Goal: Information Seeking & Learning: Learn about a topic

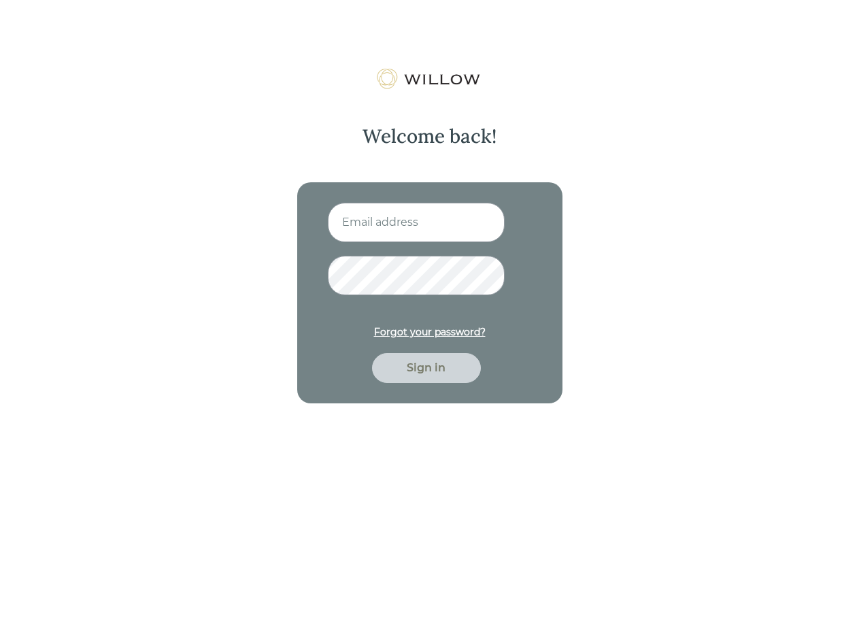
type input "[PERSON_NAME][EMAIL_ADDRESS][PERSON_NAME][DOMAIN_NAME]"
click at [372, 353] on button "Sign in" at bounding box center [426, 368] width 109 height 30
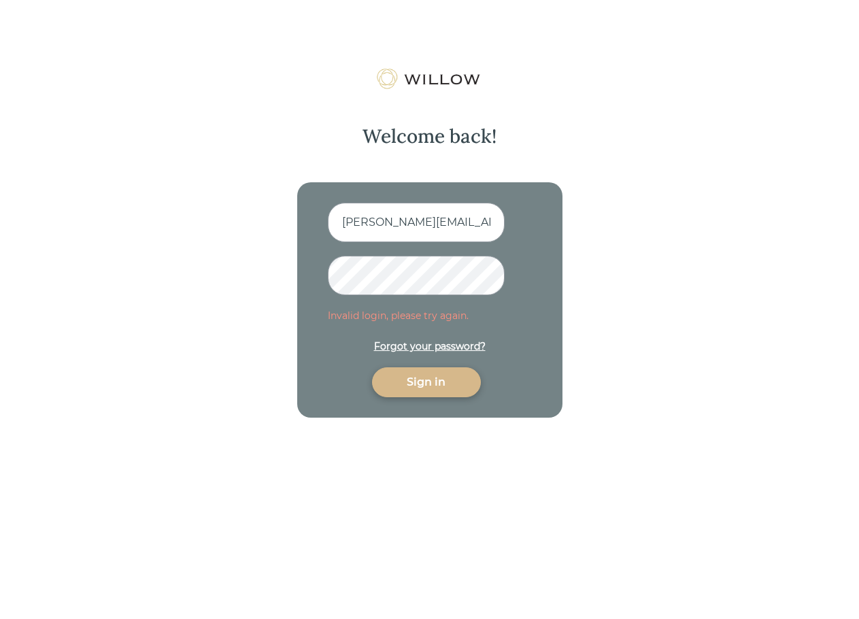
click at [215, 269] on div "Welcome back! [PERSON_NAME][EMAIL_ADDRESS][PERSON_NAME][DOMAIN_NAME] Invalid lo…" at bounding box center [429, 377] width 859 height 619
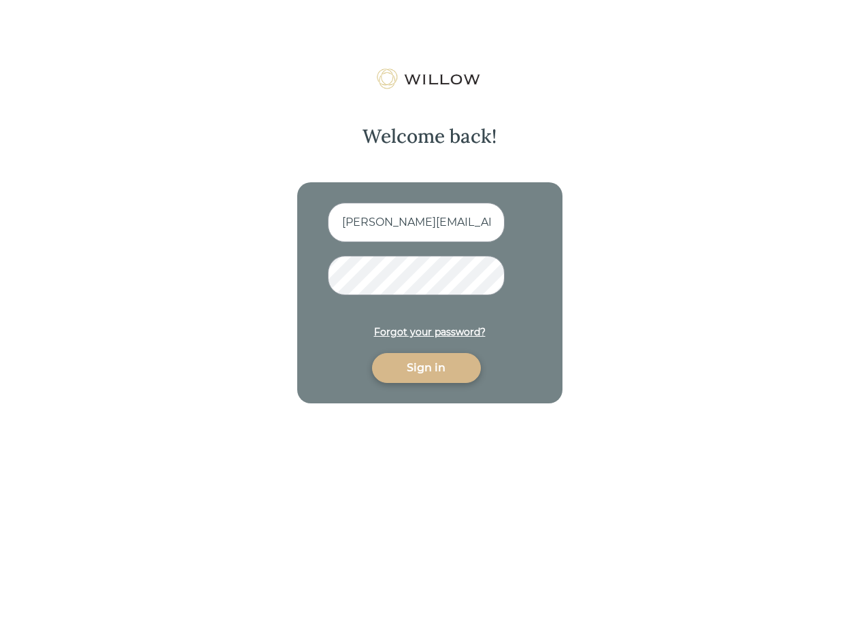
click at [372, 353] on button "Sign in" at bounding box center [426, 368] width 109 height 30
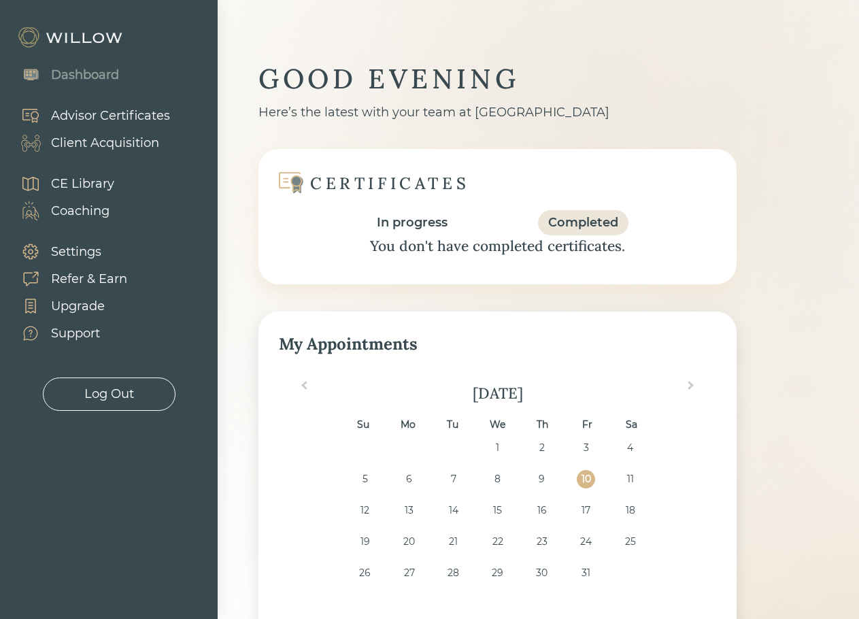
click at [95, 182] on div "CE Library" at bounding box center [82, 184] width 63 height 18
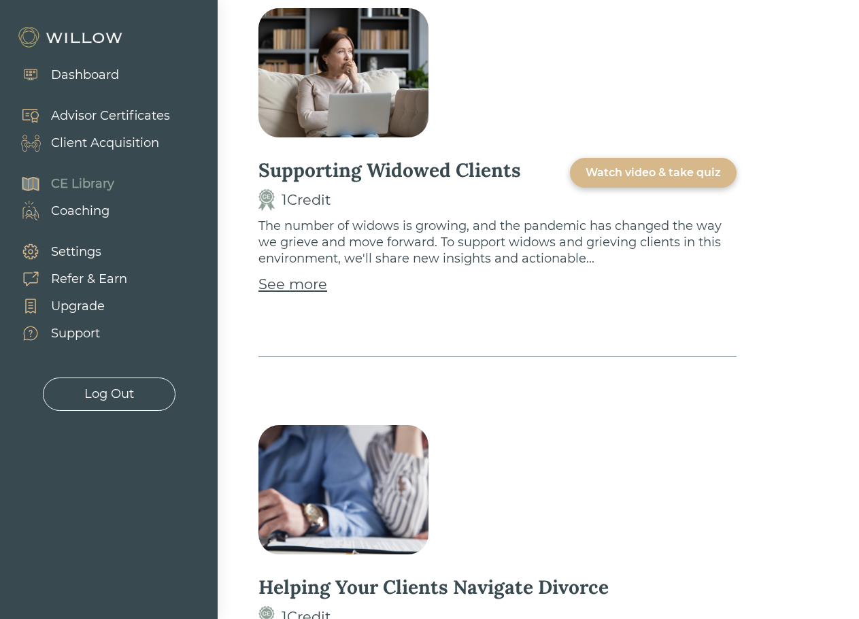
scroll to position [816, 0]
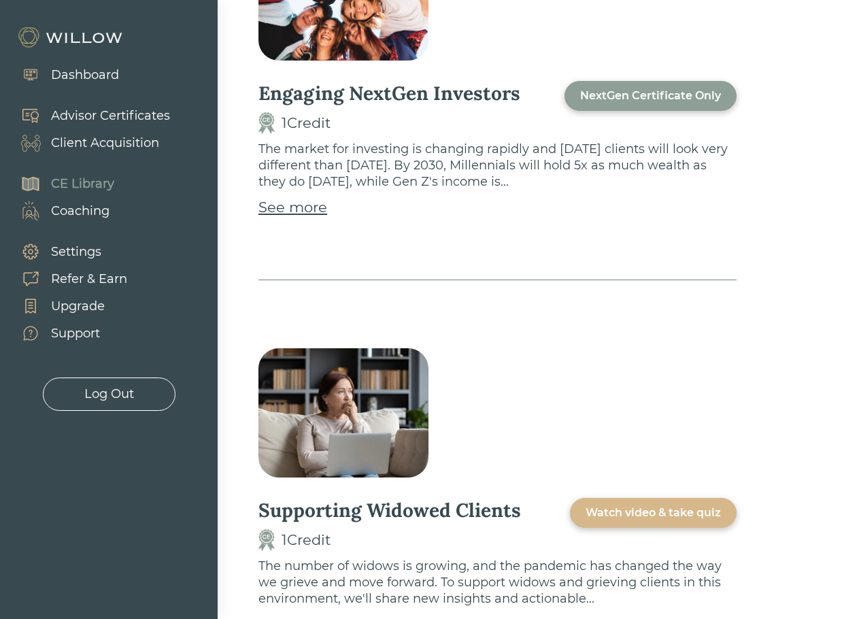
click at [311, 211] on div "See more" at bounding box center [292, 207] width 69 height 22
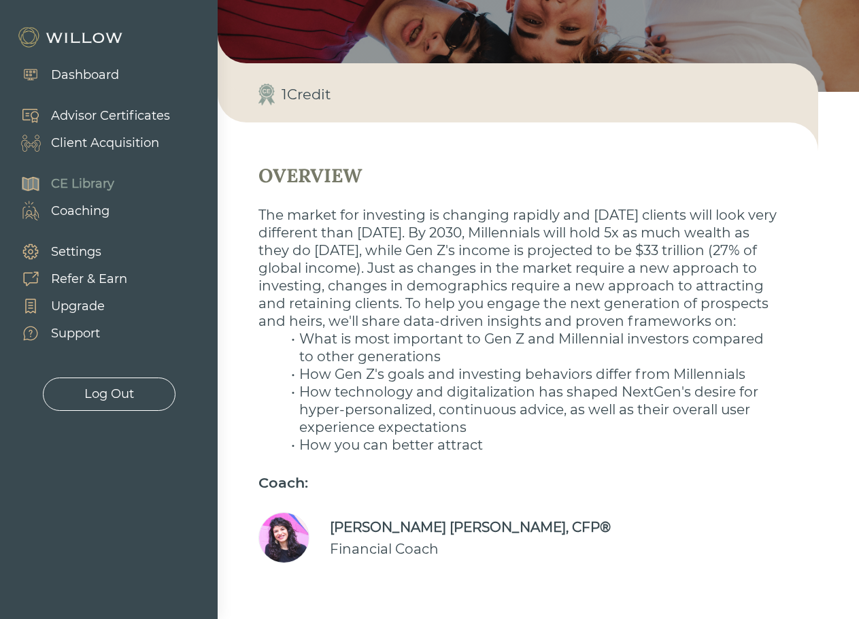
scroll to position [258, 0]
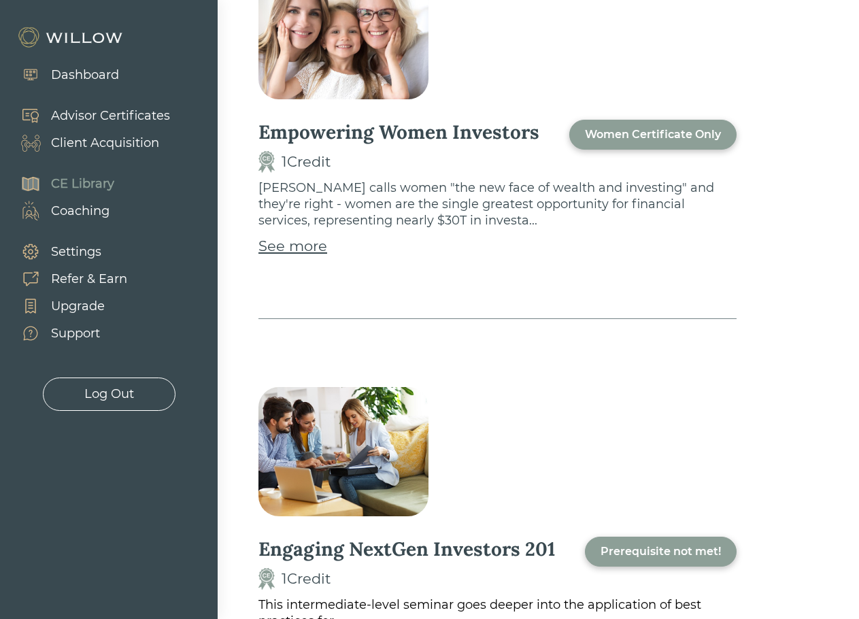
scroll to position [4895, 0]
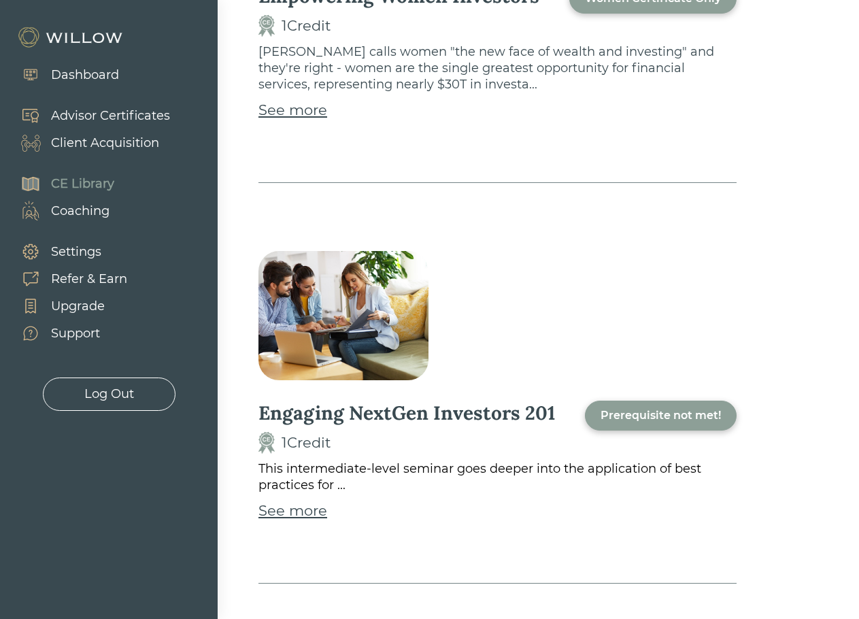
click at [315, 500] on div "See more" at bounding box center [292, 511] width 69 height 22
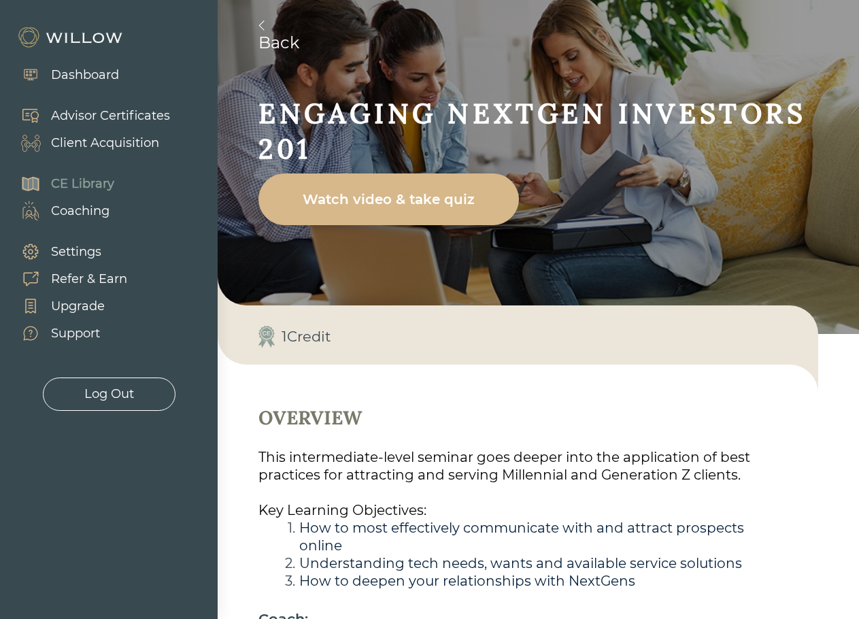
scroll to position [187, 0]
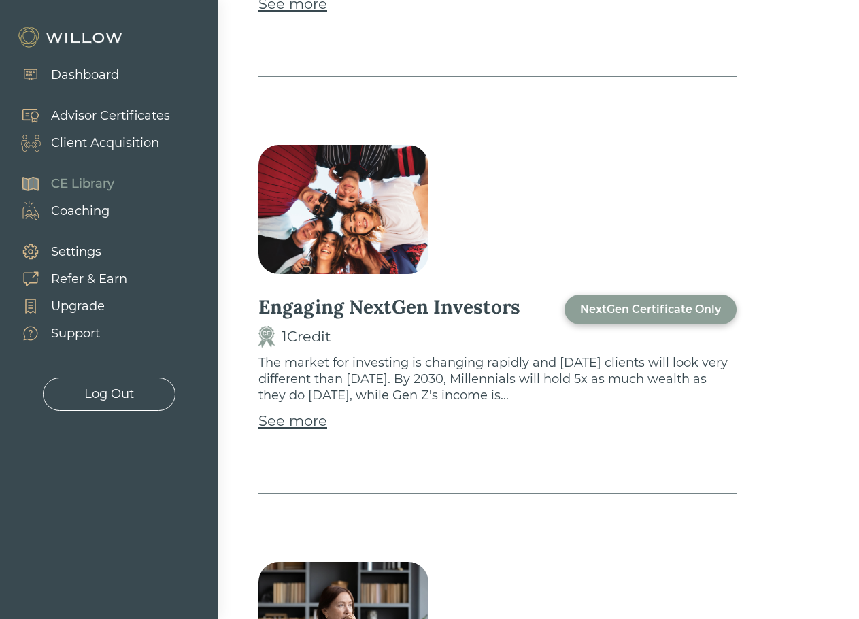
scroll to position [612, 0]
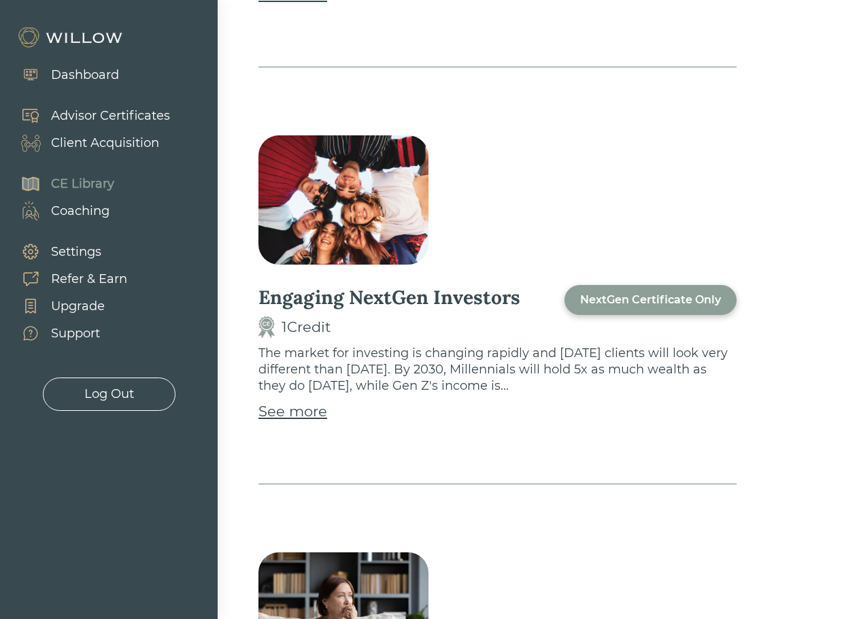
drag, startPoint x: 492, startPoint y: 403, endPoint x: 430, endPoint y: 360, distance: 76.2
click at [492, 402] on div "Engaging NextGen Investors 1 Credit NextGen Certificate Only The market for inv…" at bounding box center [497, 353] width 478 height 137
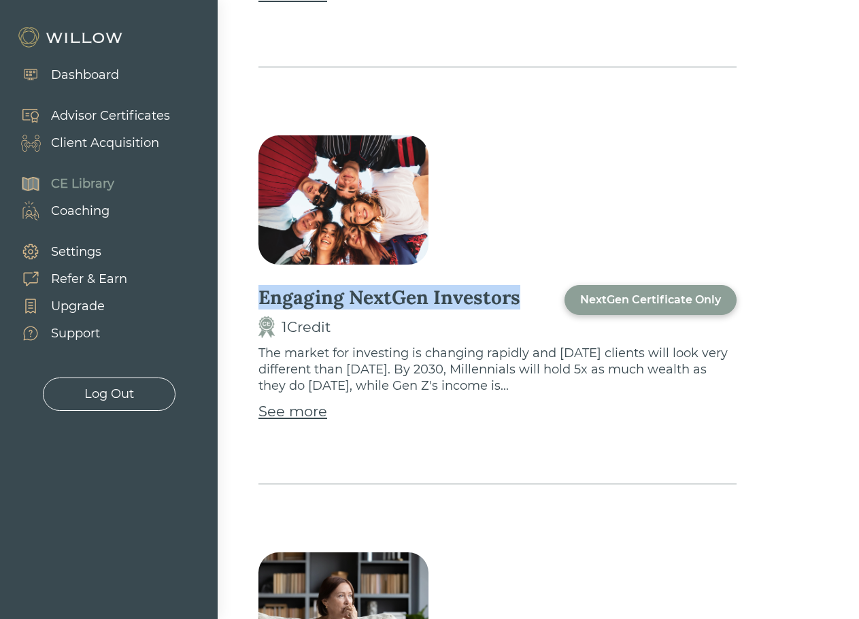
drag, startPoint x: 262, startPoint y: 298, endPoint x: 518, endPoint y: 295, distance: 256.3
click at [518, 295] on div "Engaging NextGen Investors 1 Credit NextGen Certificate Only" at bounding box center [497, 311] width 478 height 53
copy div "Engaging NextGen Investors"
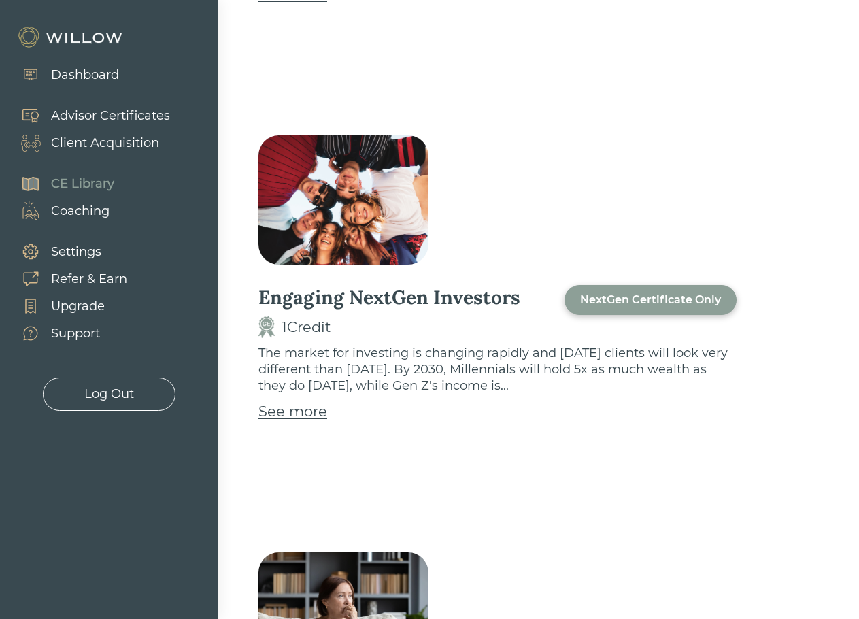
click at [670, 452] on div "Engaging NextGen Investors 1 Credit NextGen Certificate Only The market for inv…" at bounding box center [497, 306] width 478 height 356
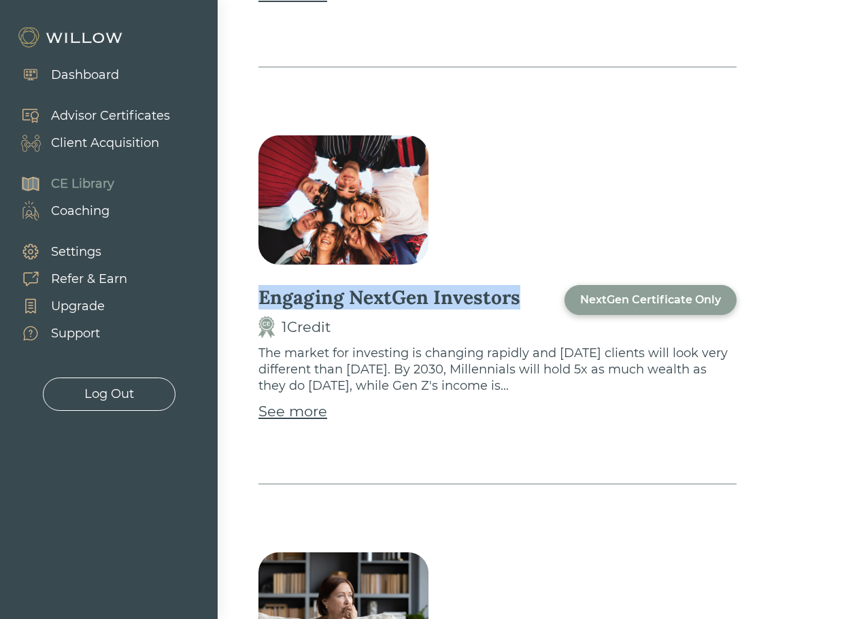
drag, startPoint x: 485, startPoint y: 298, endPoint x: 254, endPoint y: 303, distance: 230.5
copy div "Engaging NextGen Investors"
